Goal: Task Accomplishment & Management: Manage account settings

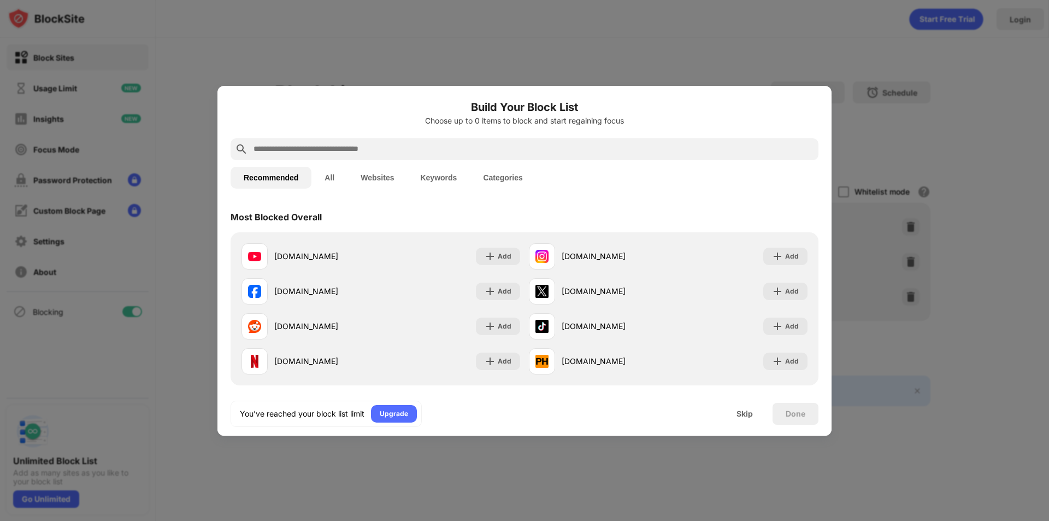
drag, startPoint x: 925, startPoint y: 247, endPoint x: 933, endPoint y: 247, distance: 7.1
click at [927, 247] on div at bounding box center [524, 260] width 1049 height 521
click at [888, 90] on div at bounding box center [524, 260] width 1049 height 521
click at [743, 403] on div "Skip" at bounding box center [744, 414] width 43 height 22
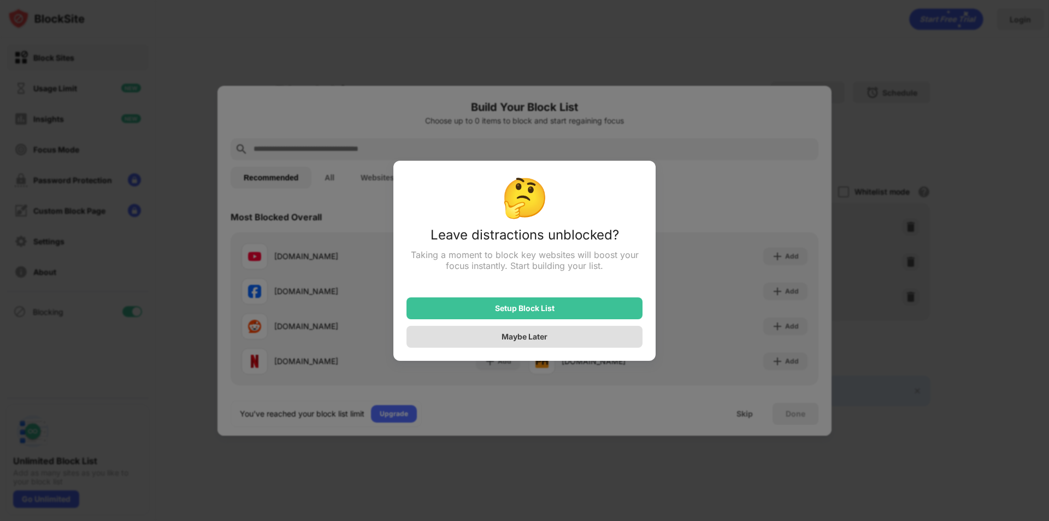
click at [544, 332] on div "Maybe Later" at bounding box center [524, 337] width 236 height 22
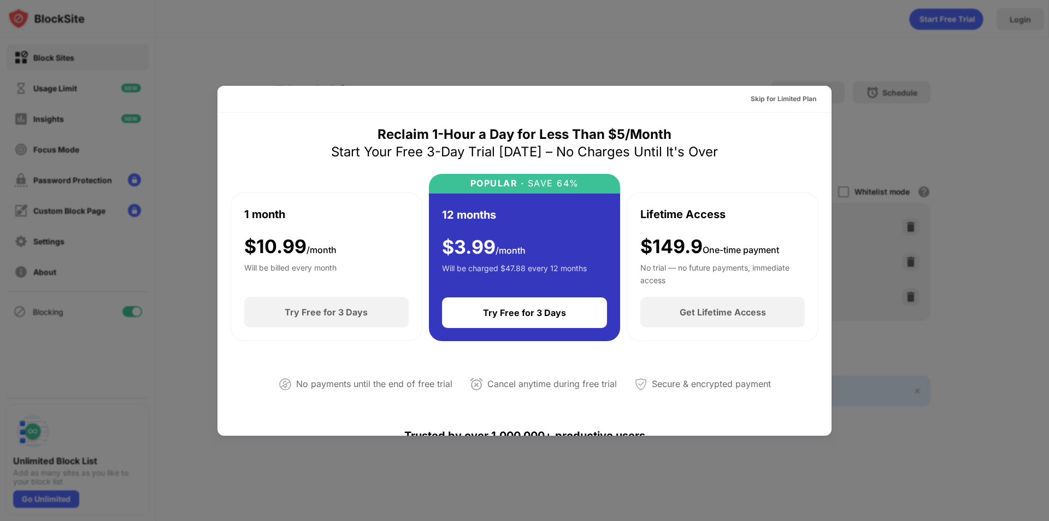
click at [864, 48] on div at bounding box center [524, 260] width 1049 height 521
click at [824, 49] on div at bounding box center [524, 260] width 1049 height 521
click at [751, 102] on div "Skip for Limited Plan" at bounding box center [784, 98] width 66 height 11
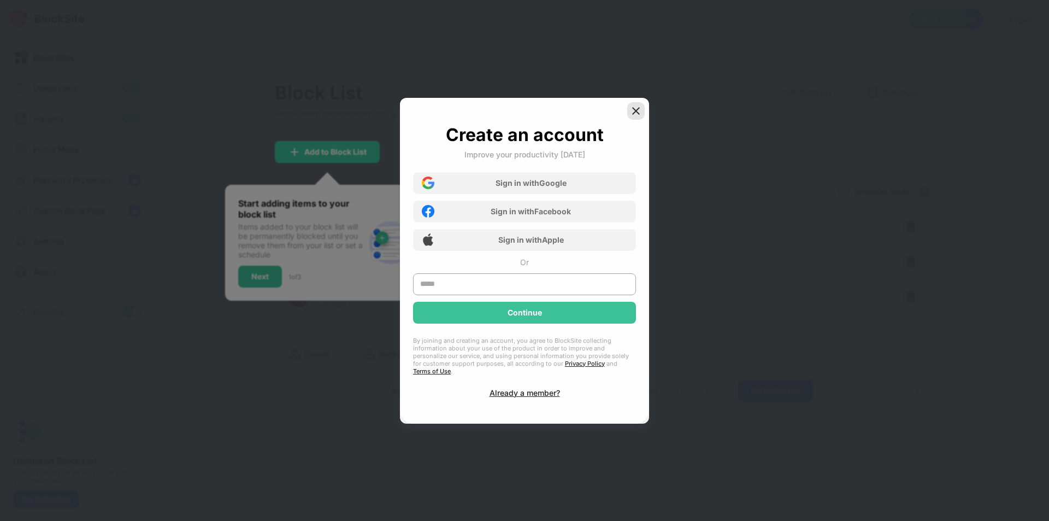
click at [636, 115] on img at bounding box center [635, 110] width 11 height 11
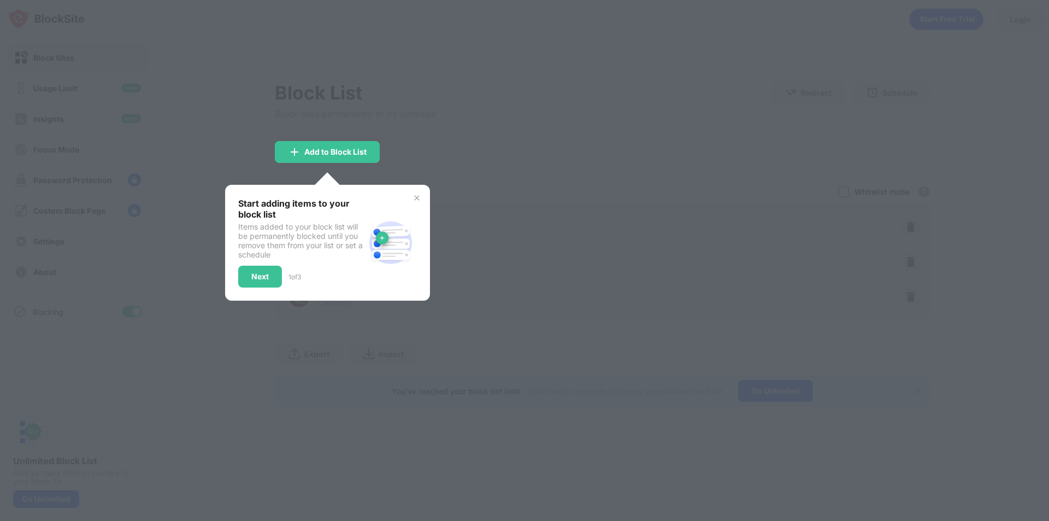
click at [412, 198] on img at bounding box center [416, 197] width 9 height 9
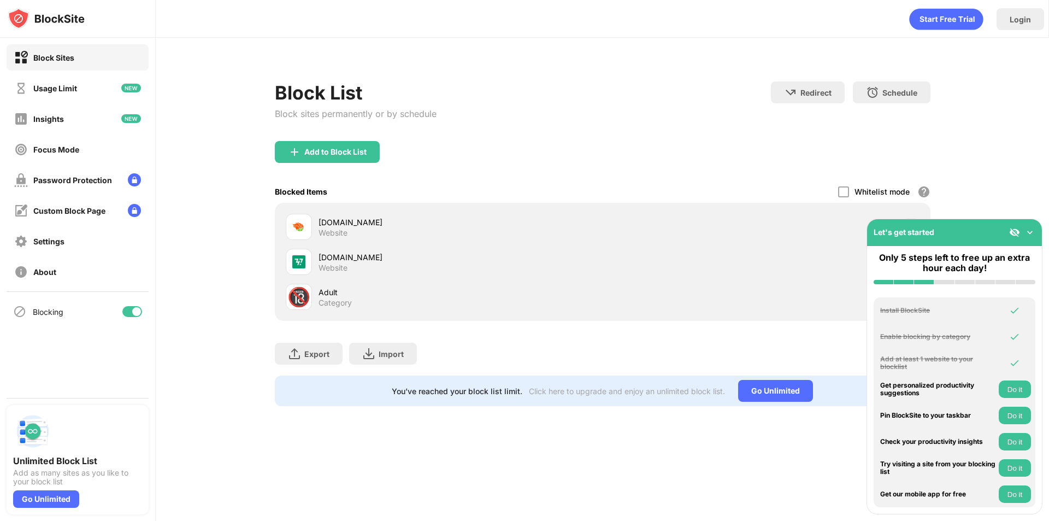
click at [1004, 199] on div "Block List Block sites permanently or by schedule Redirect Choose a site to be …" at bounding box center [602, 237] width 893 height 399
click at [1029, 235] on img at bounding box center [1029, 232] width 11 height 11
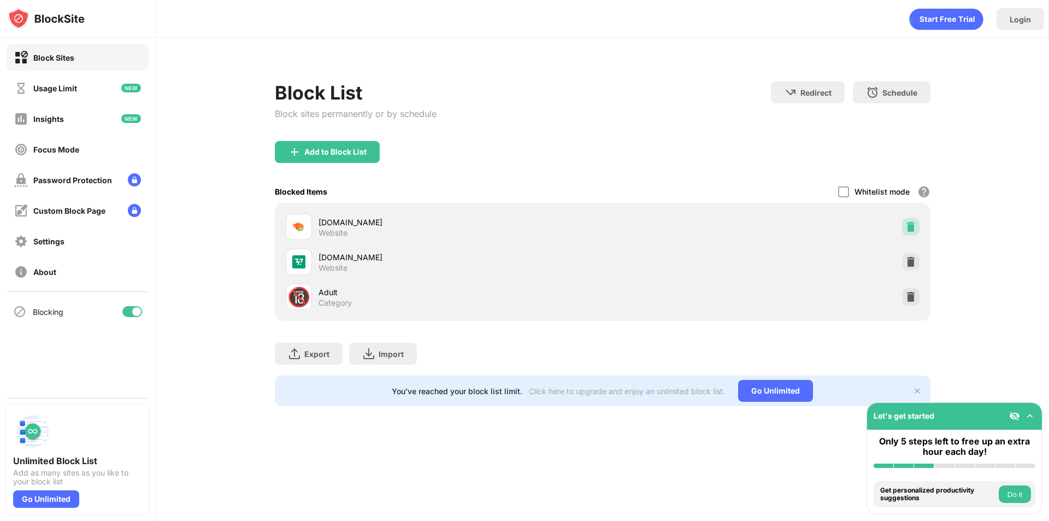
click at [913, 227] on img at bounding box center [910, 226] width 11 height 11
